Goal: Information Seeking & Learning: Learn about a topic

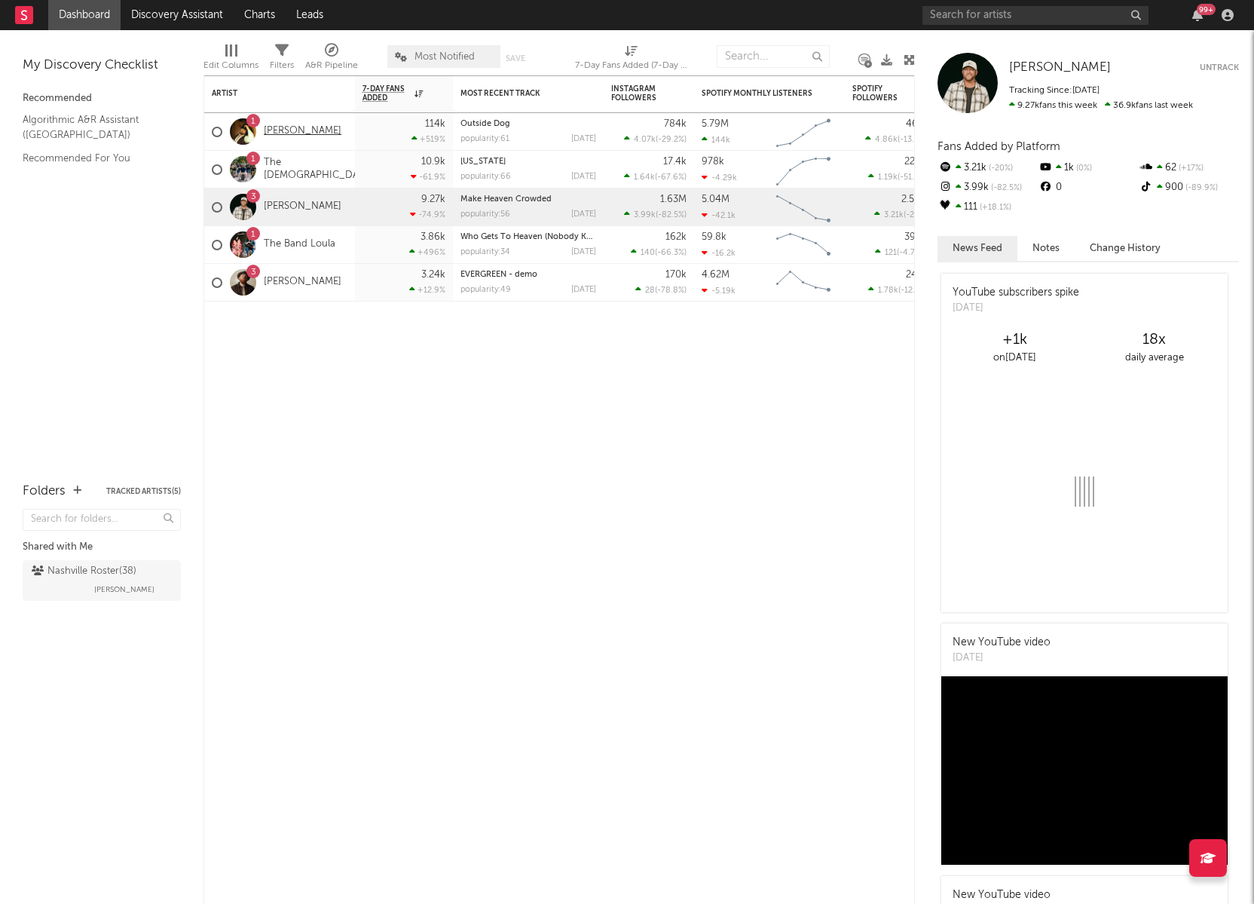
click at [277, 129] on link "[PERSON_NAME]" at bounding box center [303, 131] width 78 height 13
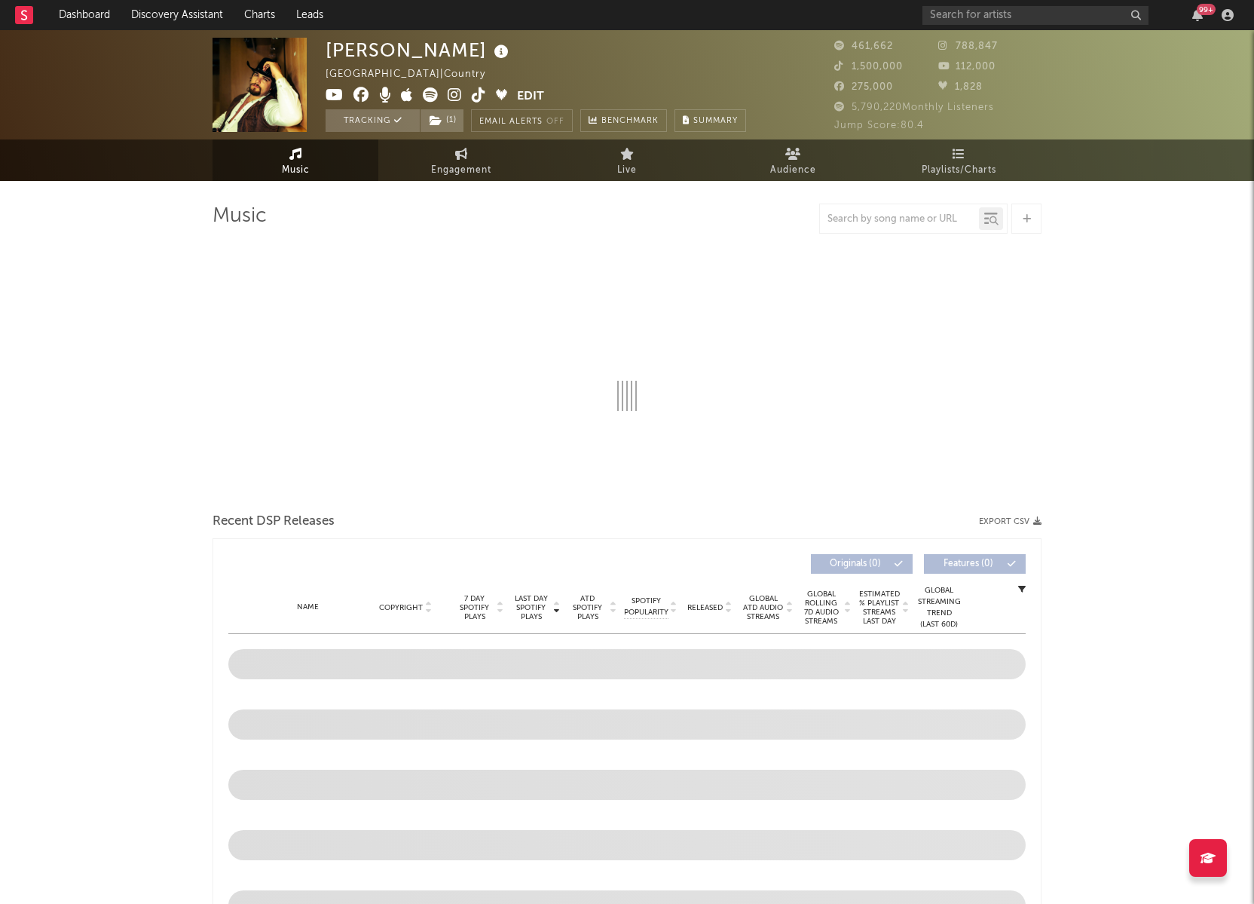
select select "6m"
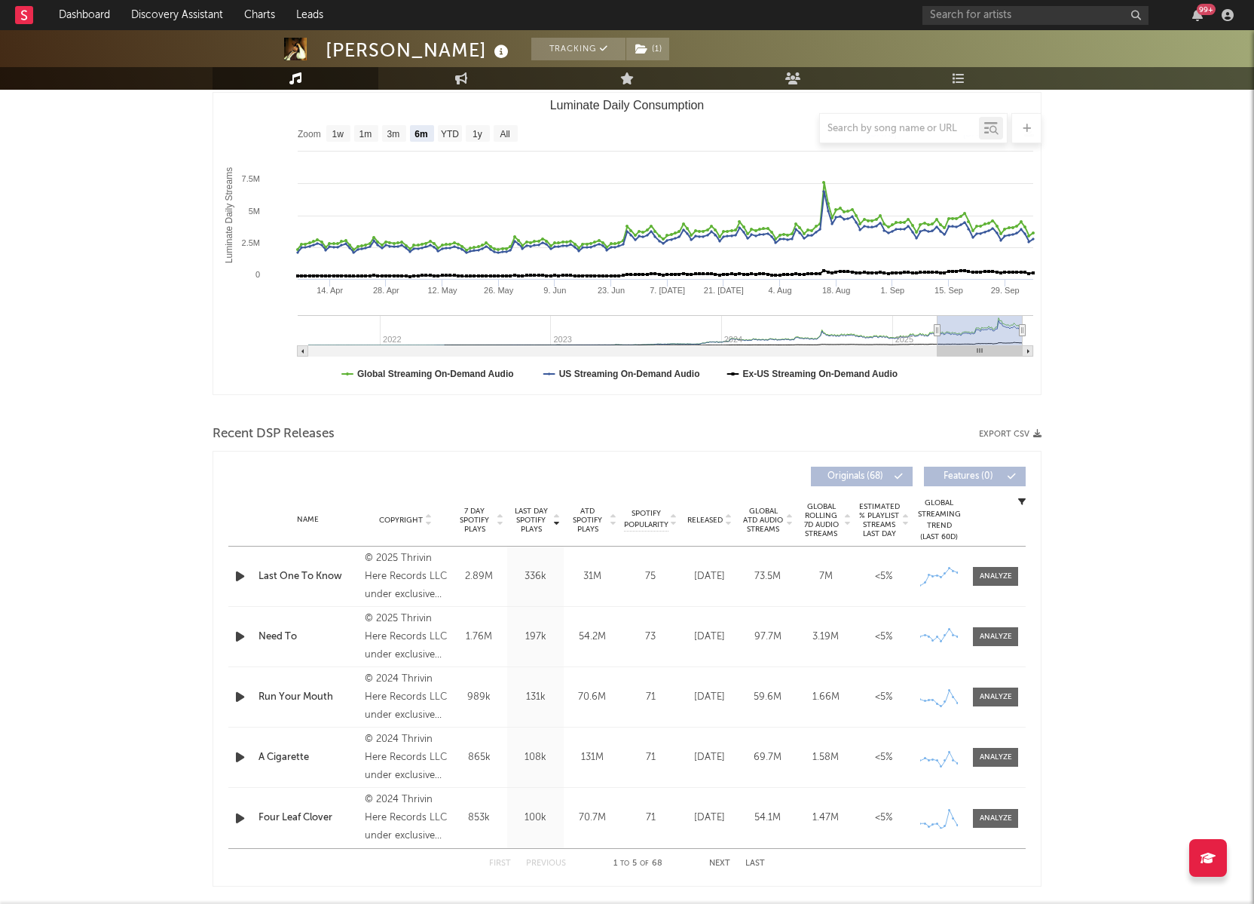
scroll to position [216, 0]
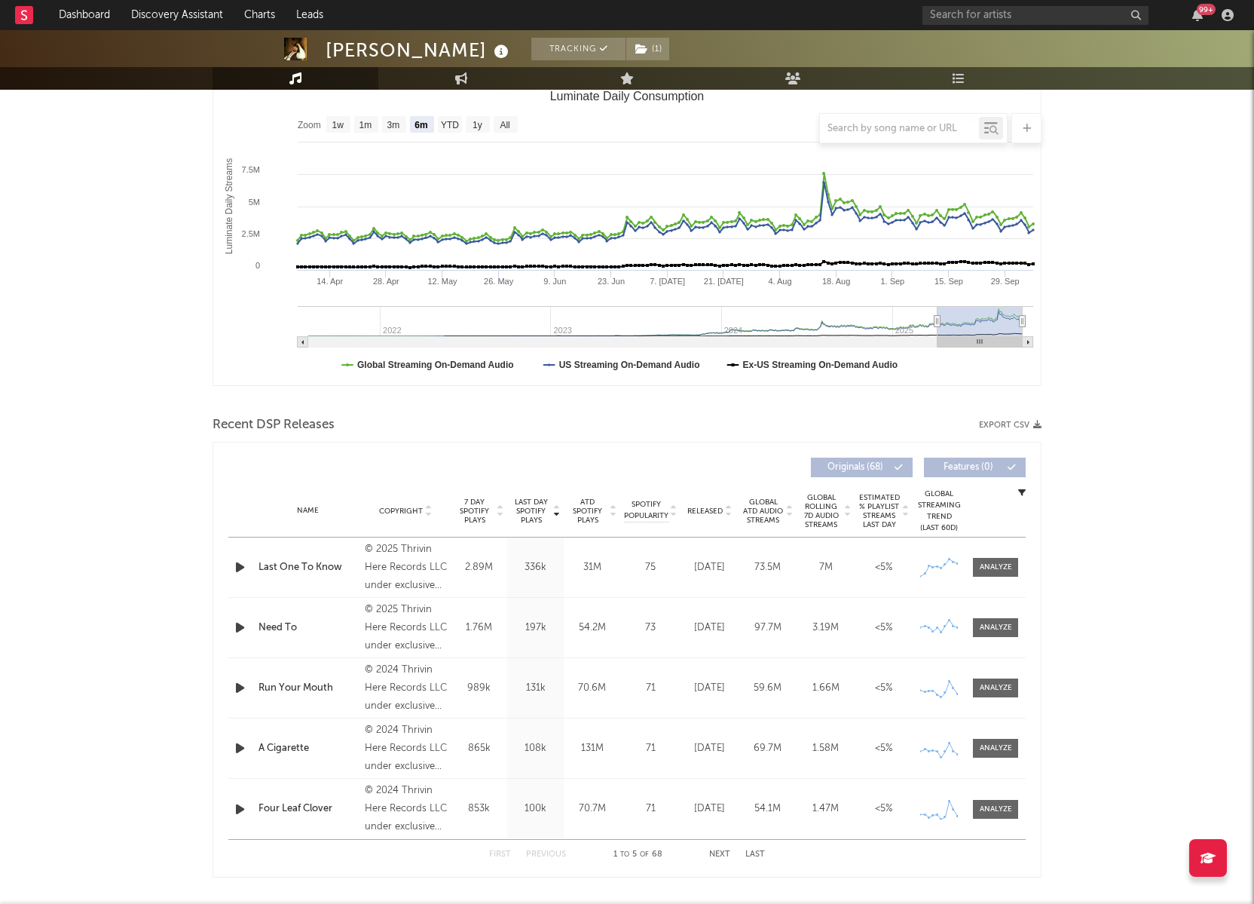
click at [282, 570] on div "Last One To Know" at bounding box center [307, 567] width 99 height 15
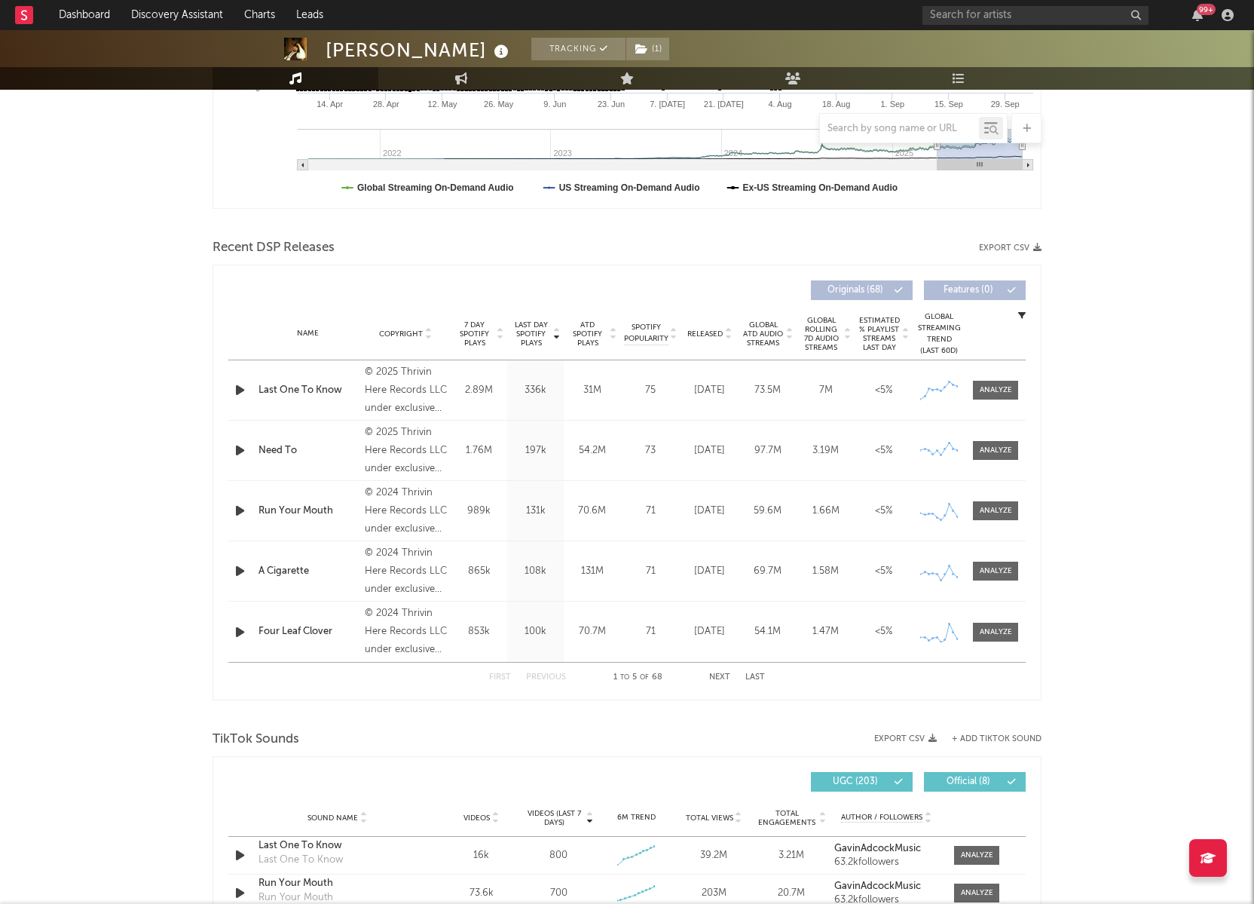
scroll to position [0, 0]
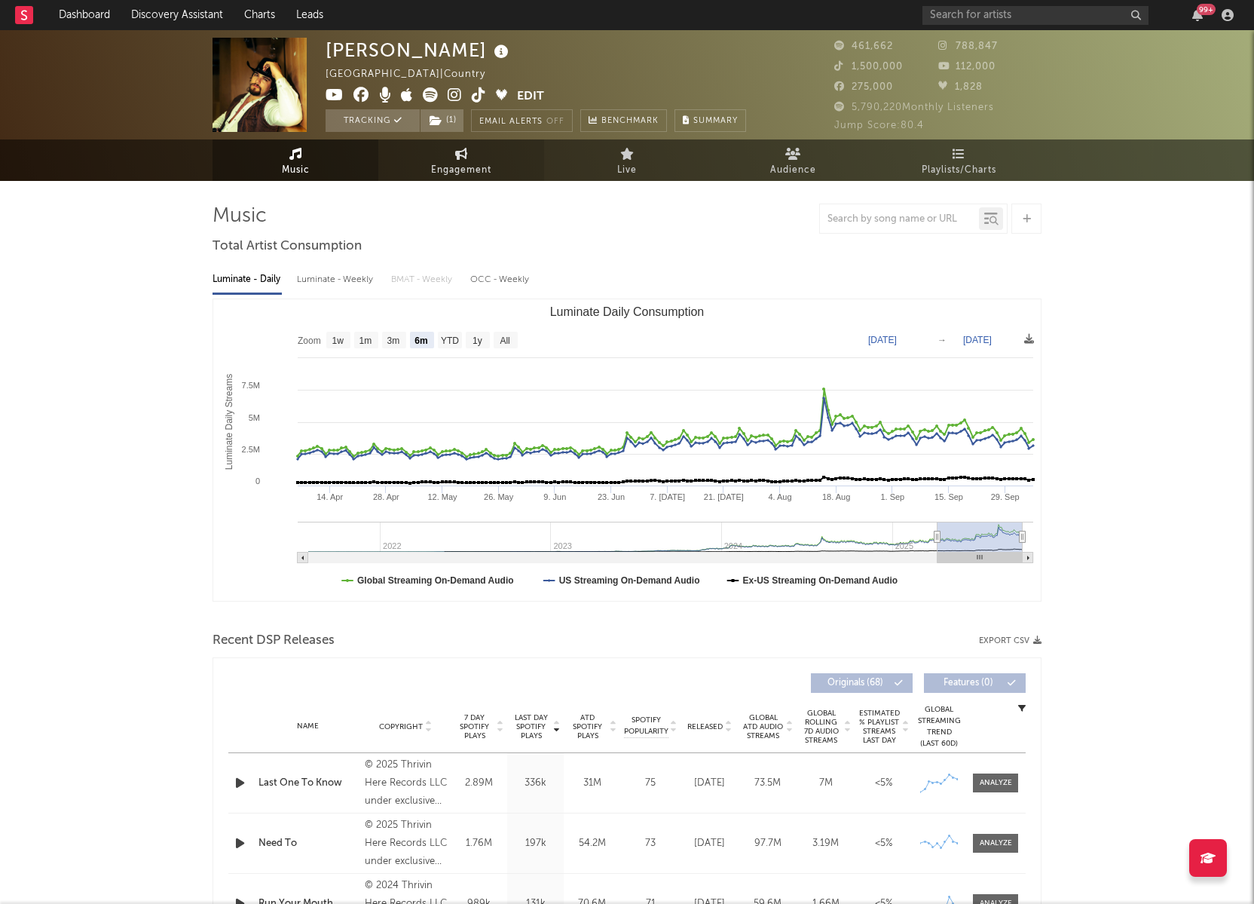
click at [444, 166] on span "Engagement" at bounding box center [461, 170] width 60 height 18
select select "1w"
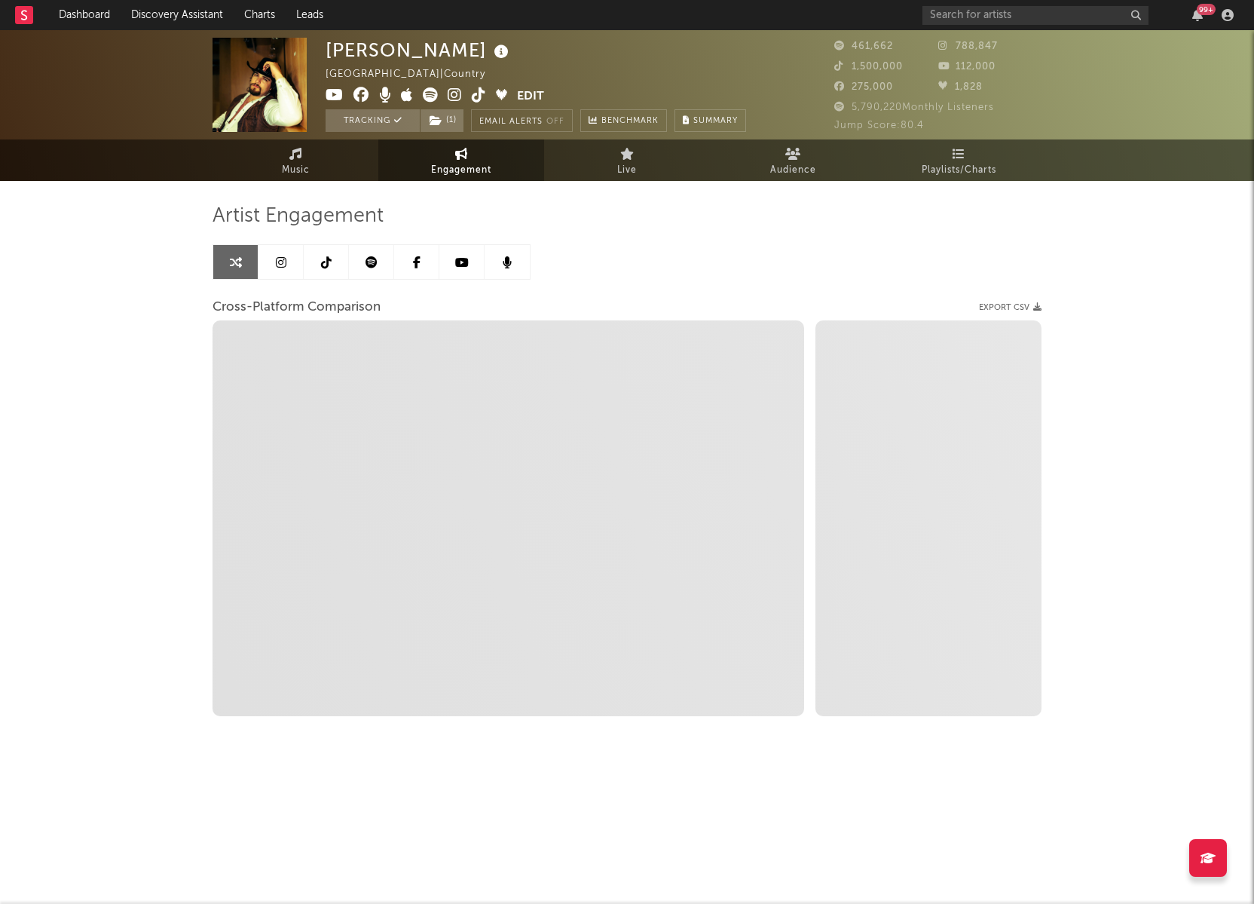
click at [375, 263] on icon at bounding box center [371, 262] width 12 height 12
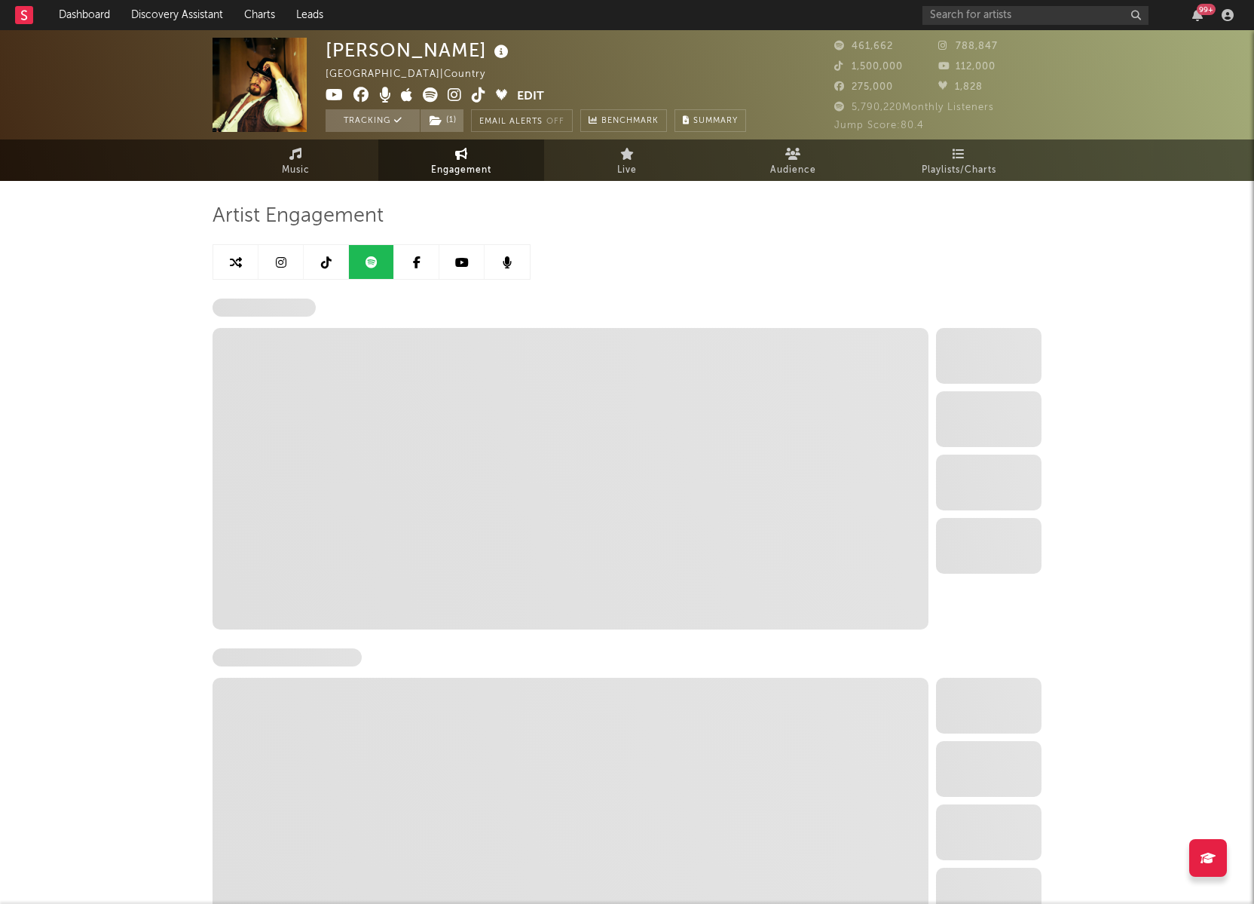
select select "6m"
select select "1w"
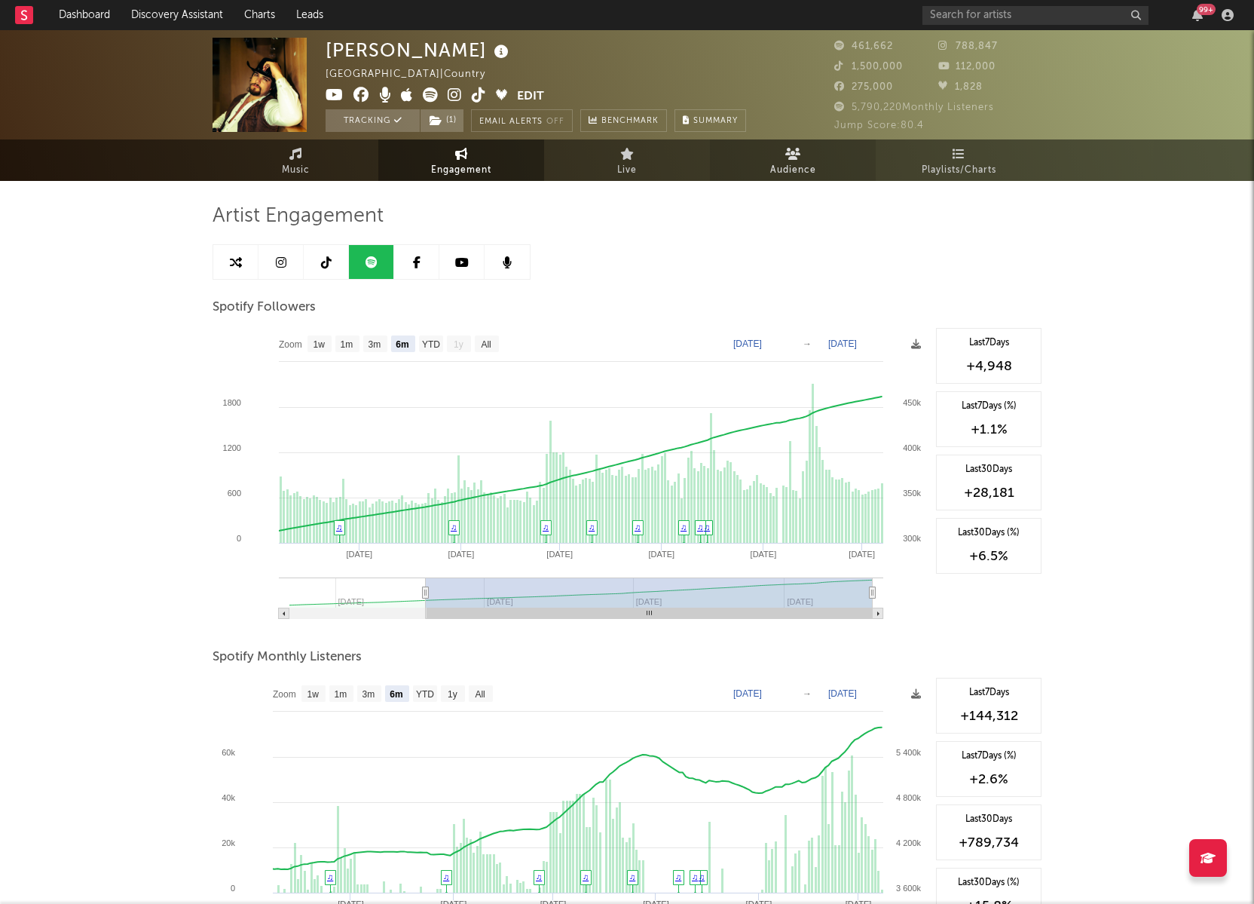
click at [806, 154] on link "Audience" at bounding box center [793, 159] width 166 height 41
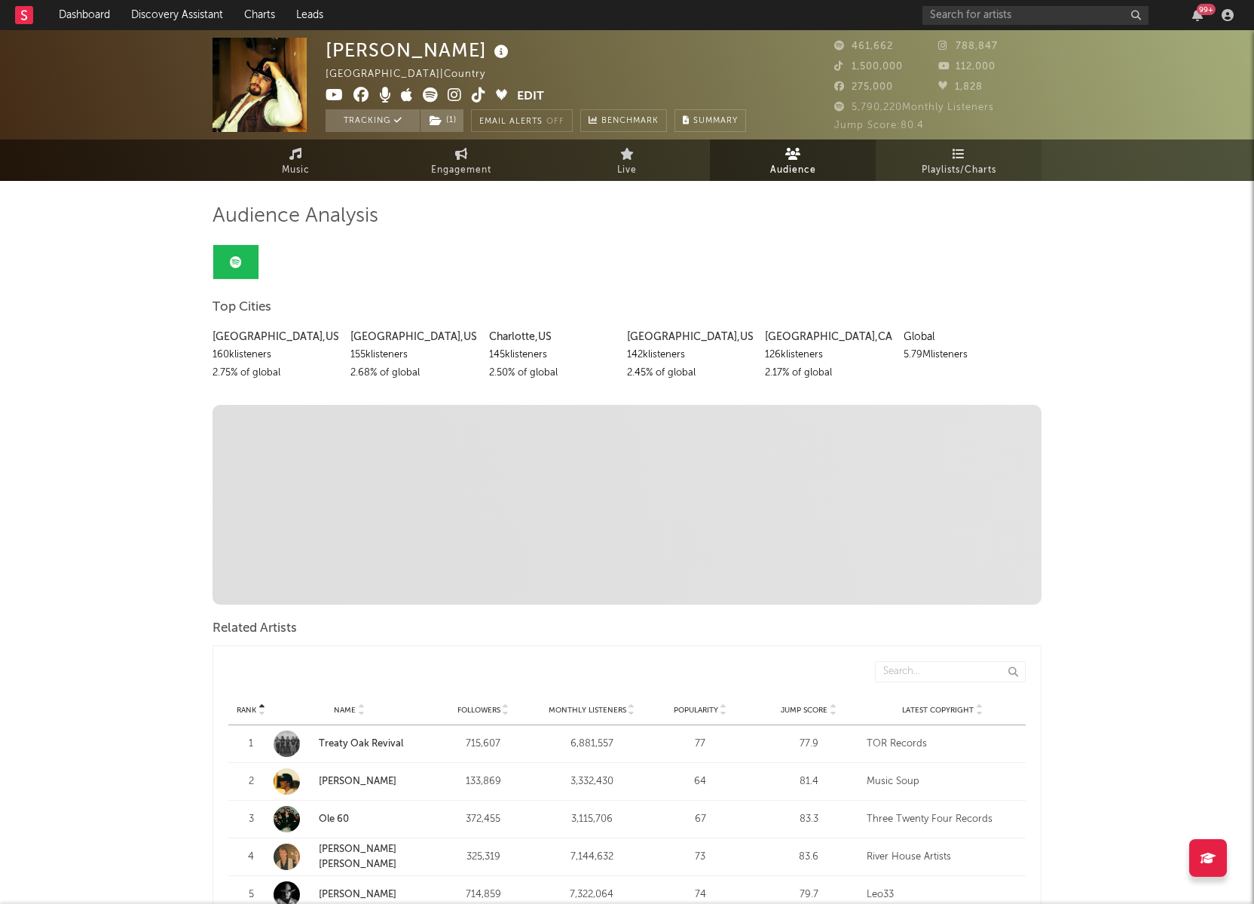
click at [956, 168] on span "Playlists/Charts" at bounding box center [959, 170] width 75 height 18
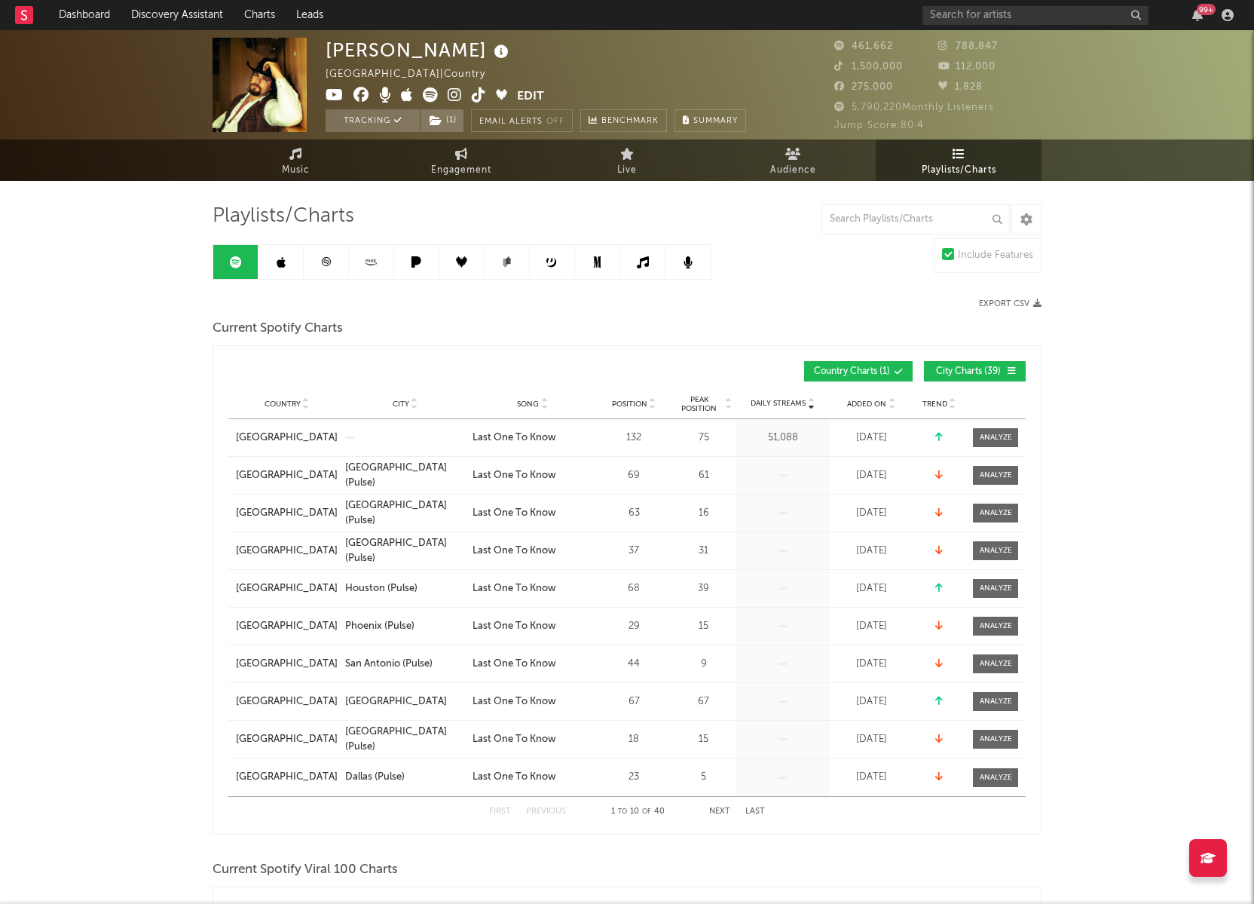
click at [269, 261] on link at bounding box center [280, 262] width 45 height 34
